Goal: Transaction & Acquisition: Purchase product/service

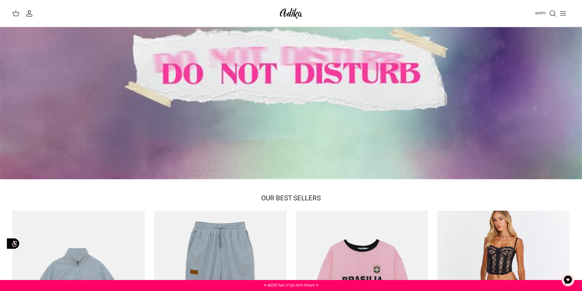
scroll to position [57, 0]
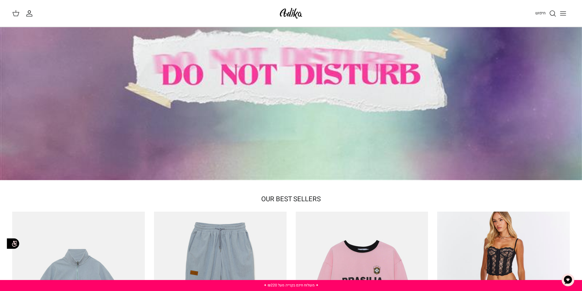
click at [309, 135] on div at bounding box center [291, 76] width 582 height 210
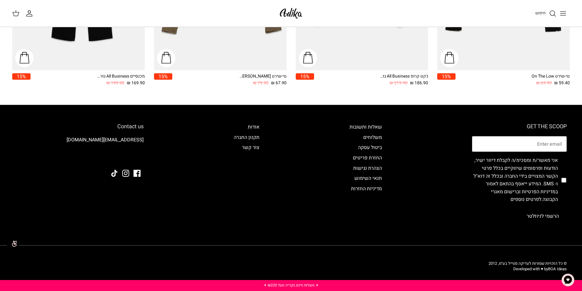
scroll to position [885, 0]
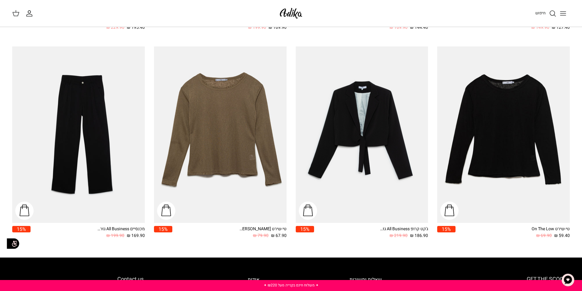
click at [565, 14] on icon "Toggle menu" at bounding box center [563, 13] width 7 height 7
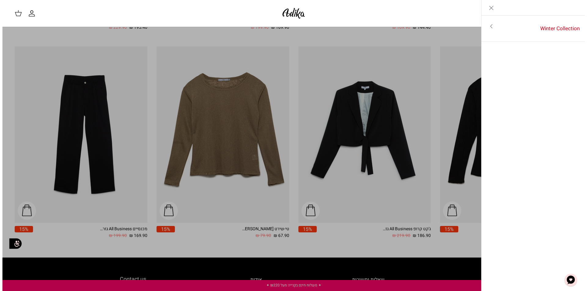
scroll to position [890, 0]
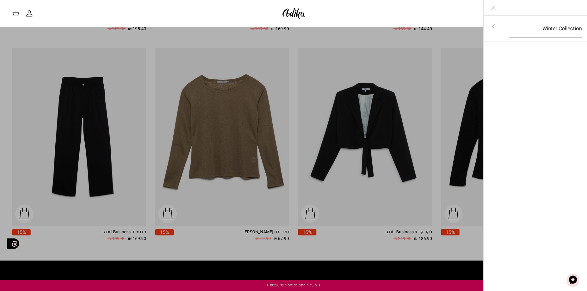
click at [514, 34] on link "Winter Collection" at bounding box center [545, 28] width 84 height 19
click at [540, 28] on link "לכל הפריטים" at bounding box center [536, 26] width 98 height 15
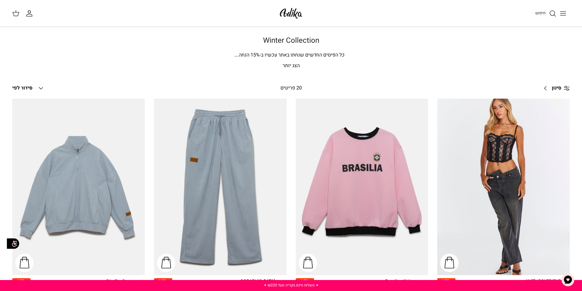
click at [293, 63] on p "הצג יותר" at bounding box center [291, 66] width 428 height 8
